Goal: Task Accomplishment & Management: Use online tool/utility

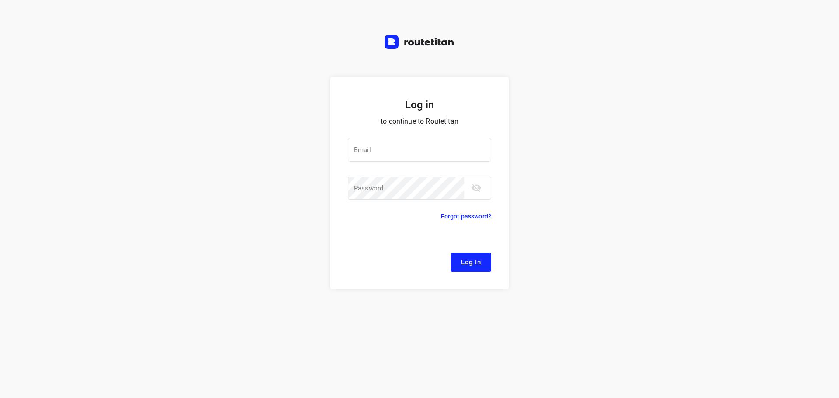
click at [0, 0] on div at bounding box center [0, 0] width 0 height 0
type input "[EMAIL_ADDRESS][DOMAIN_NAME]"
click at [474, 262] on span "Log In" at bounding box center [471, 262] width 20 height 11
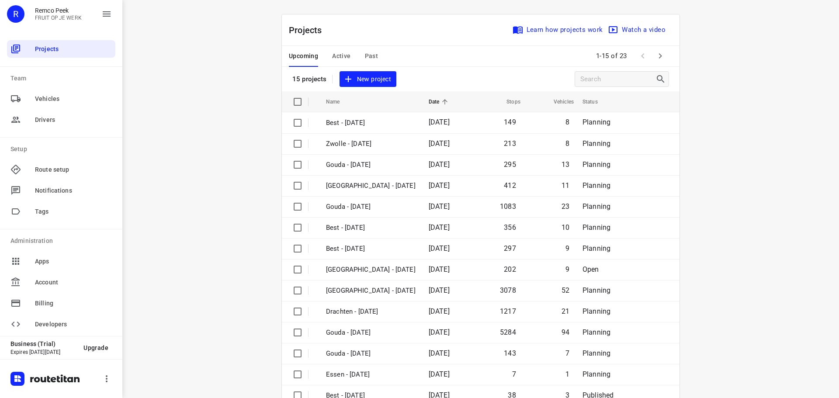
click at [0, 398] on div at bounding box center [0, 398] width 0 height 0
click at [332, 56] on span "Active" at bounding box center [341, 56] width 18 height 11
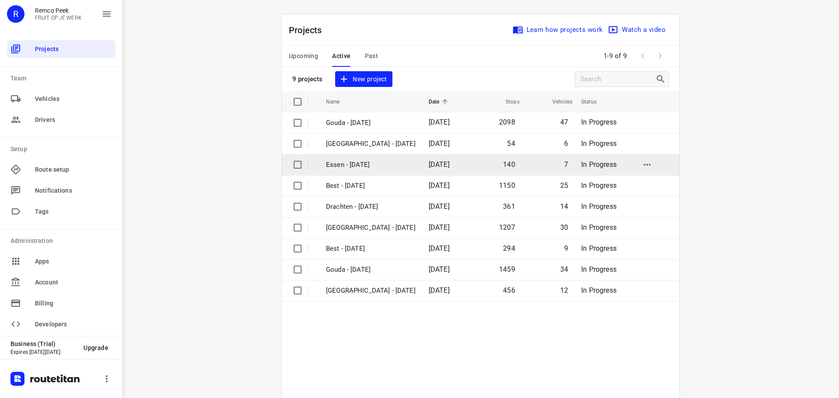
click at [360, 163] on p "Essen - [DATE]" at bounding box center [371, 165] width 90 height 10
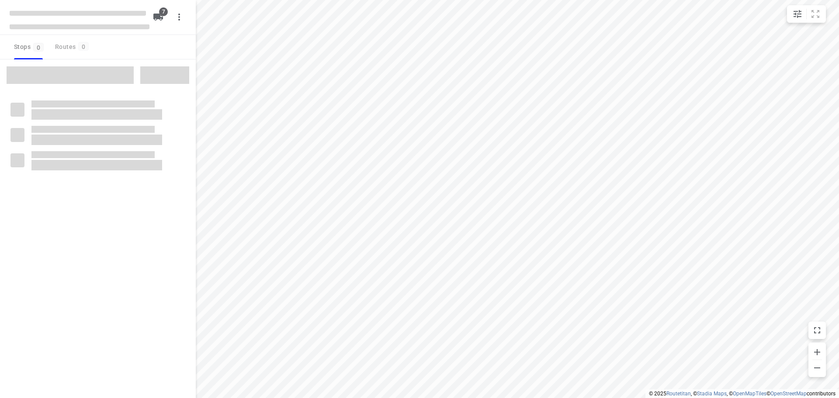
checkbox input "true"
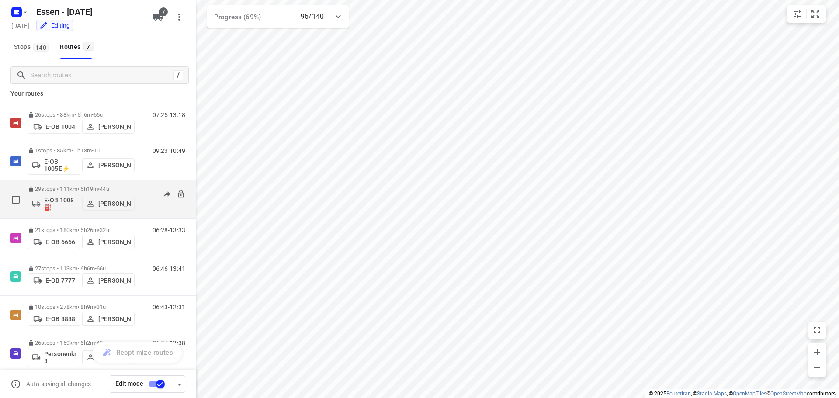
scroll to position [18, 0]
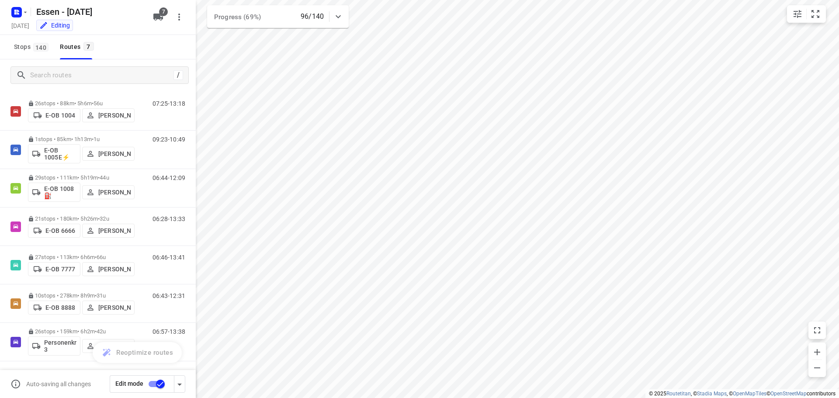
click at [160, 383] on input "checkbox" at bounding box center [161, 384] width 50 height 17
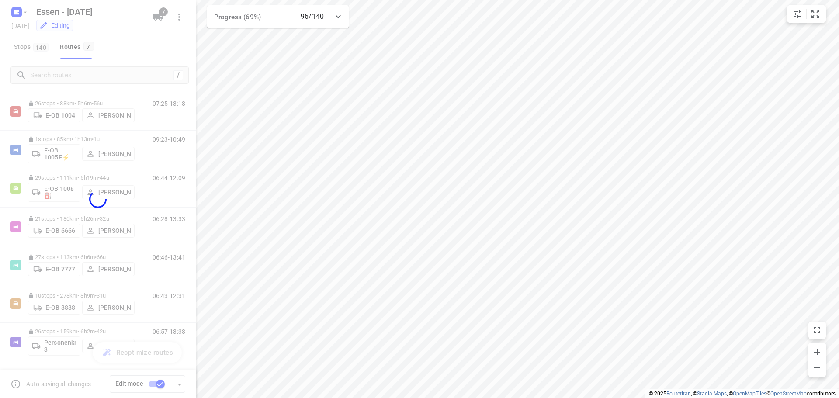
checkbox input "false"
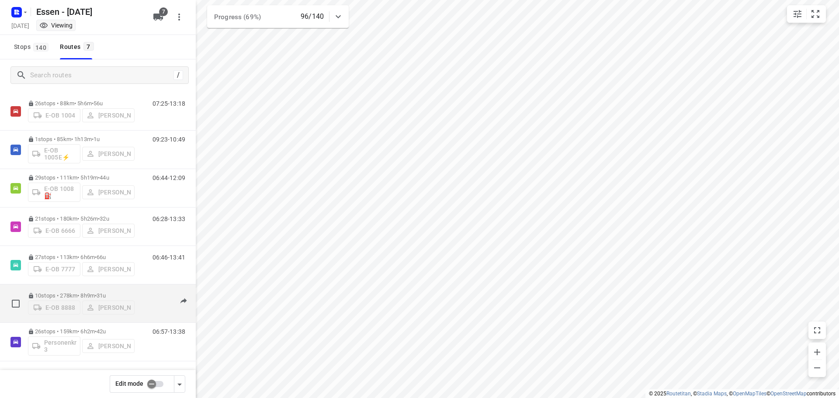
click at [98, 294] on p "10 stops • 278km • 8h9m • 31u" at bounding box center [81, 295] width 107 height 7
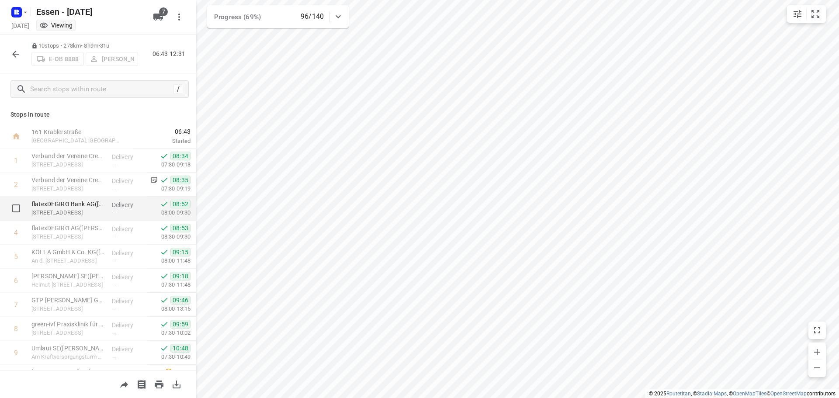
scroll to position [43, 0]
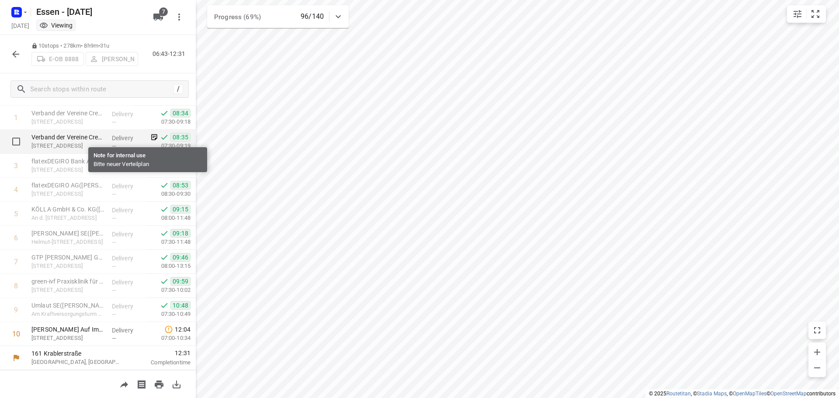
click at [150, 138] on icon at bounding box center [154, 137] width 8 height 8
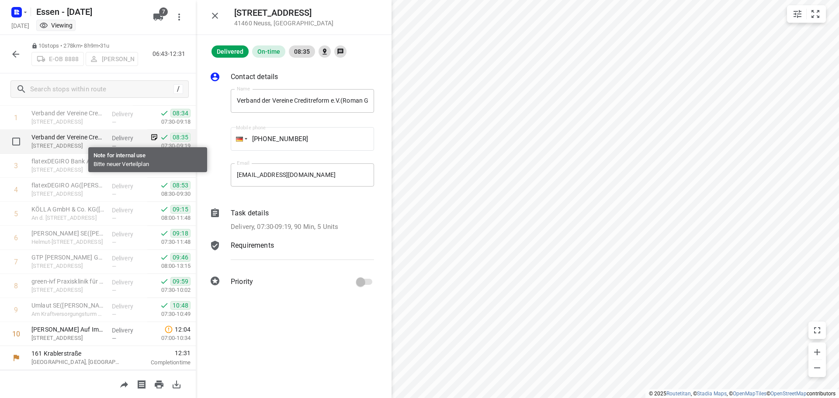
click at [150, 138] on icon at bounding box center [154, 137] width 8 height 8
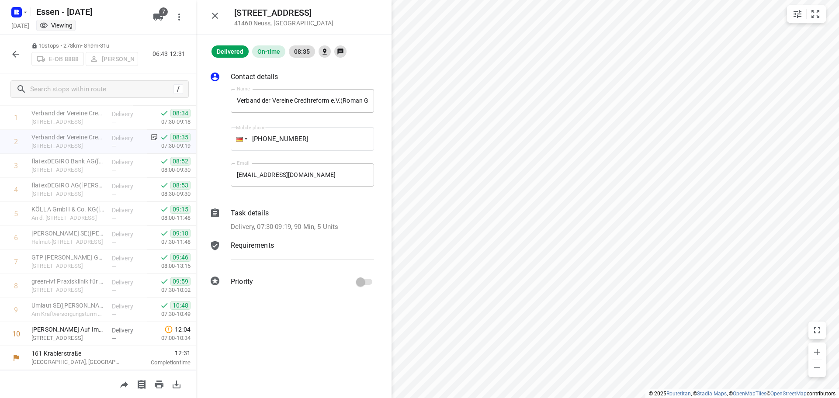
click at [14, 56] on icon "button" at bounding box center [15, 54] width 7 height 7
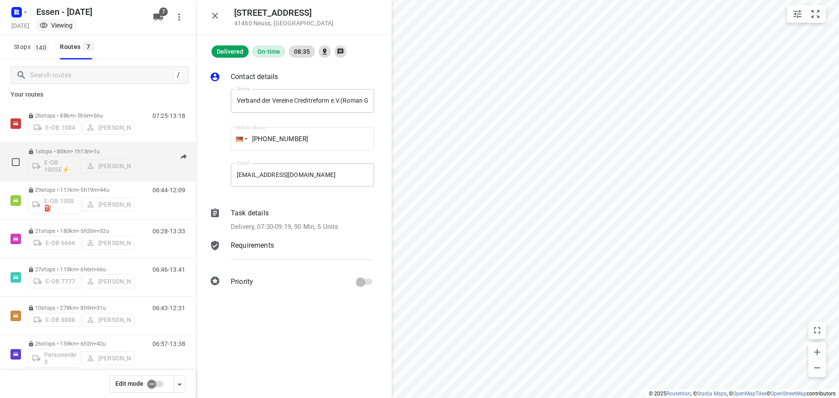
scroll to position [0, 0]
